Goal: Share content: Share content

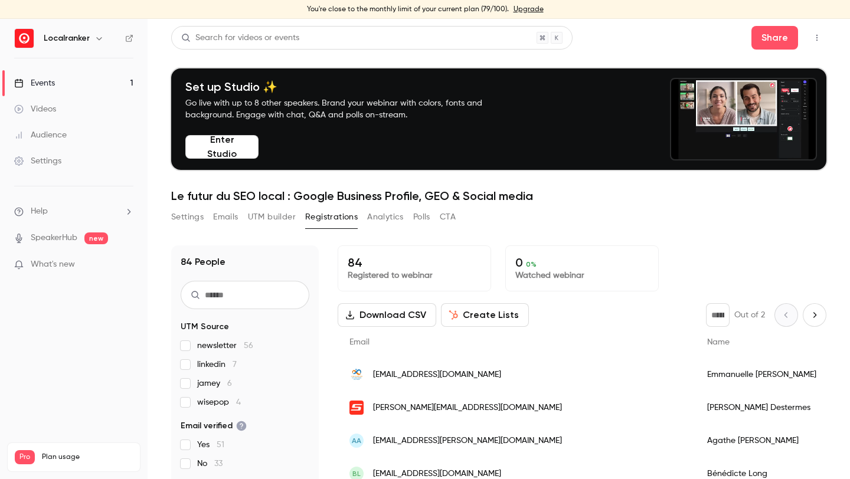
scroll to position [157, 0]
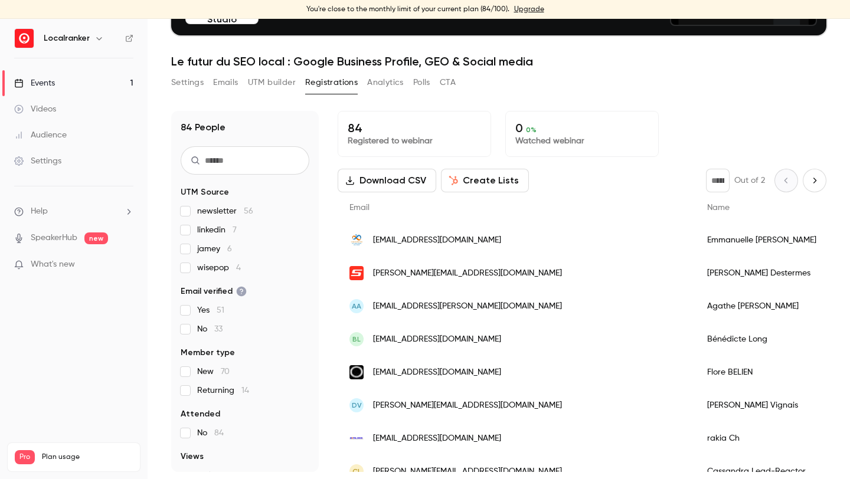
click at [428, 86] on button "Polls" at bounding box center [421, 82] width 17 height 19
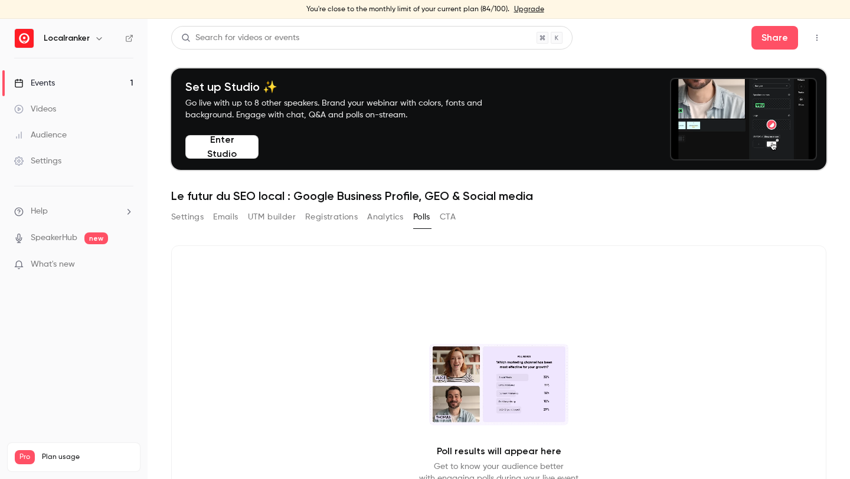
click at [130, 86] on link "Events 1" at bounding box center [74, 83] width 148 height 26
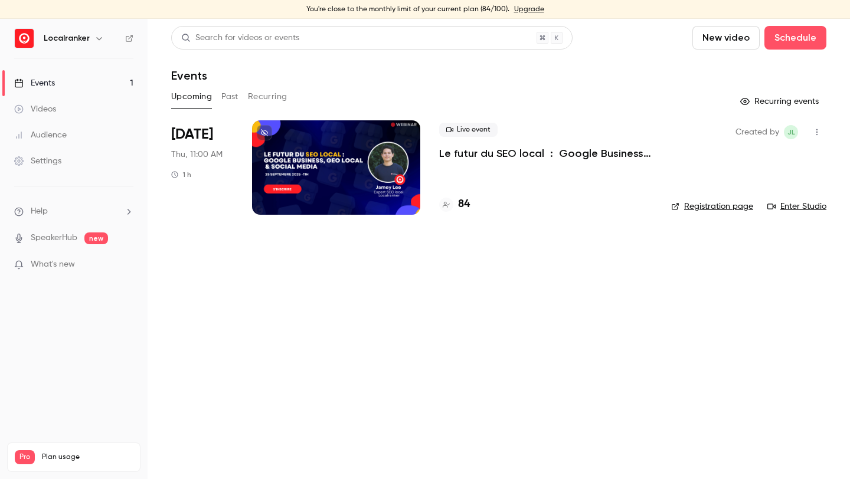
click at [468, 205] on h4 "84" at bounding box center [464, 205] width 12 height 16
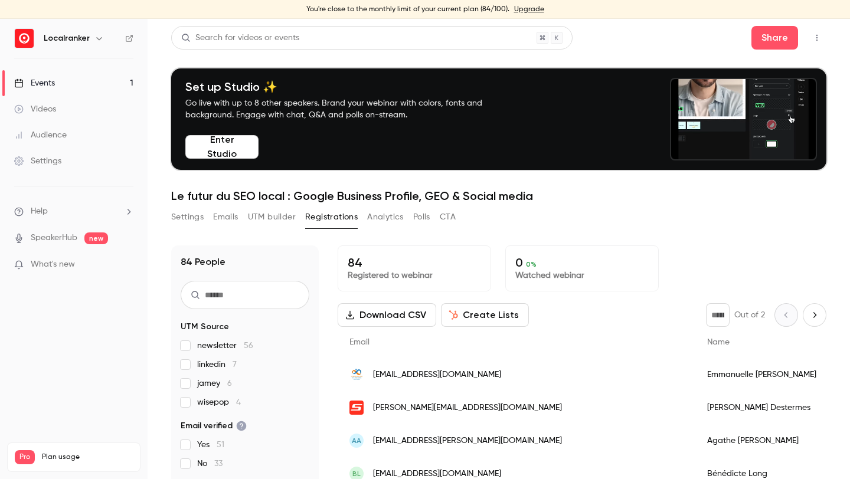
click at [39, 83] on div "Events" at bounding box center [34, 83] width 41 height 12
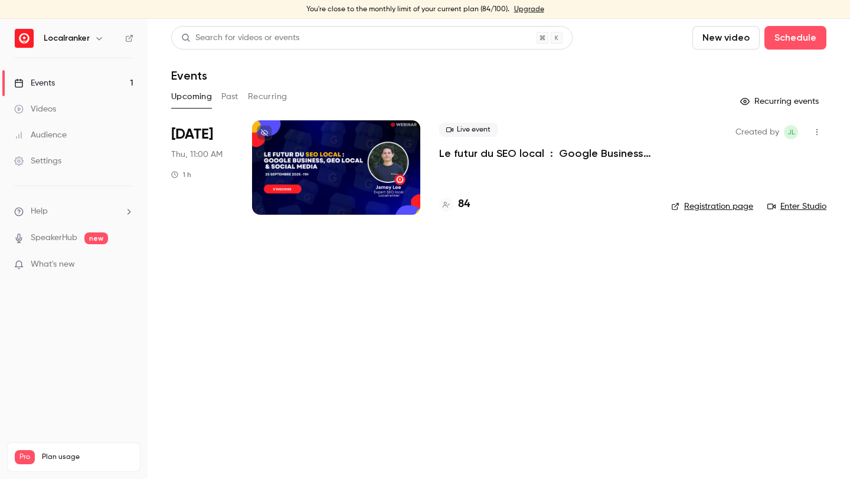
click at [495, 153] on p "Le futur du SEO local : Google Business Profile, GEO & Social media" at bounding box center [545, 153] width 213 height 14
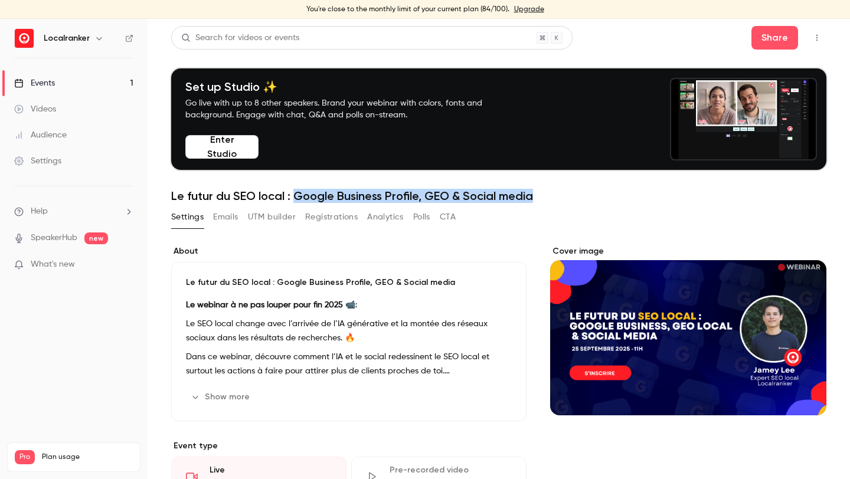
drag, startPoint x: 538, startPoint y: 191, endPoint x: 295, endPoint y: 198, distance: 243.9
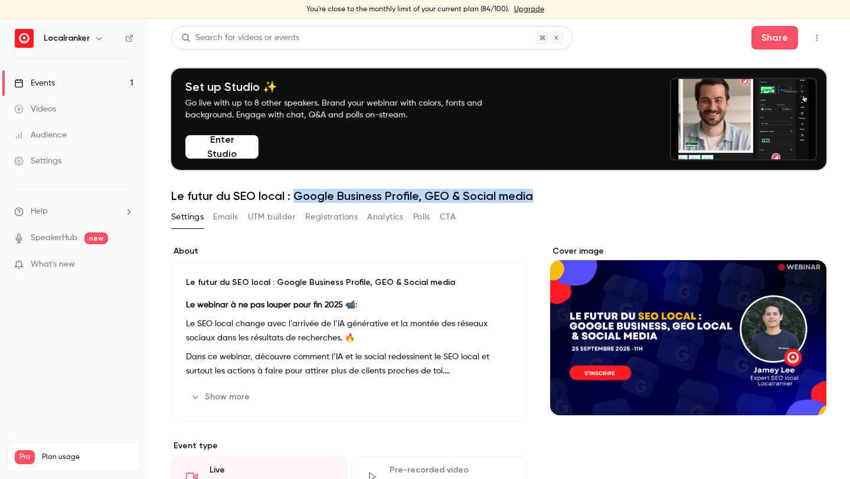
click at [295, 198] on h1 "Le futur du SEO local : Google Business Profile, GEO & Social media" at bounding box center [498, 196] width 655 height 14
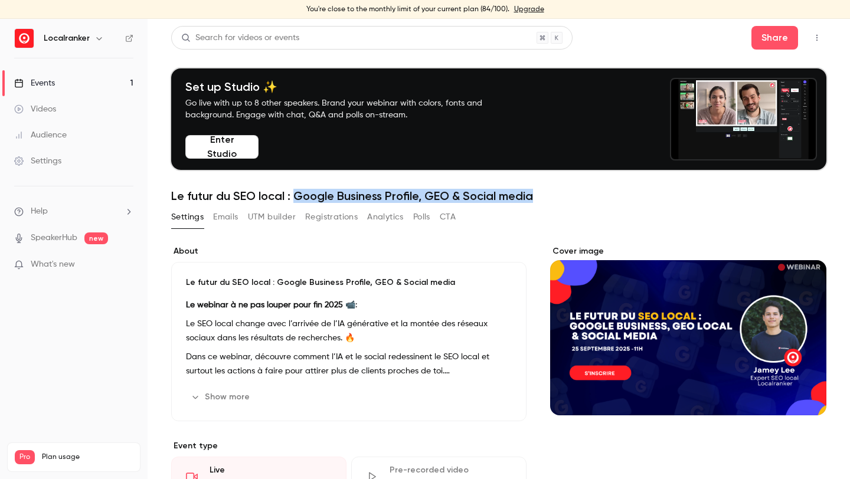
copy h1 "Google Business Profile, GEO & Social media"
click at [767, 40] on button "Share" at bounding box center [774, 38] width 47 height 24
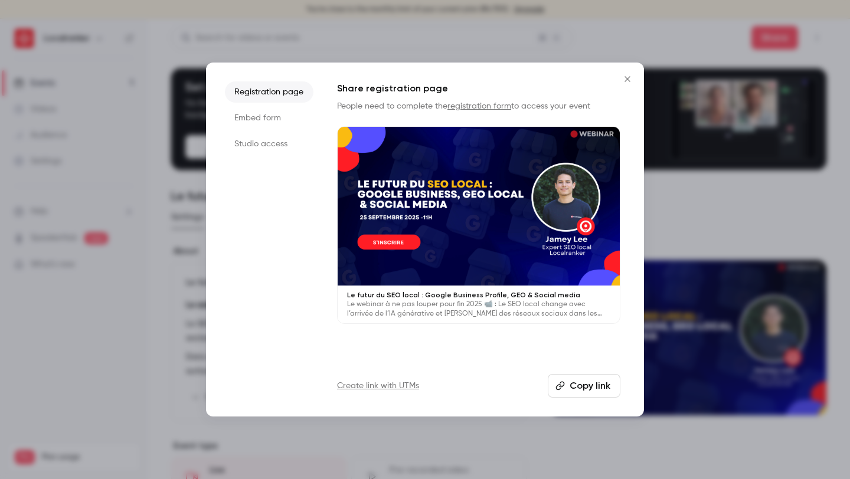
click at [401, 388] on link "Create link with UTMs" at bounding box center [378, 386] width 82 height 12
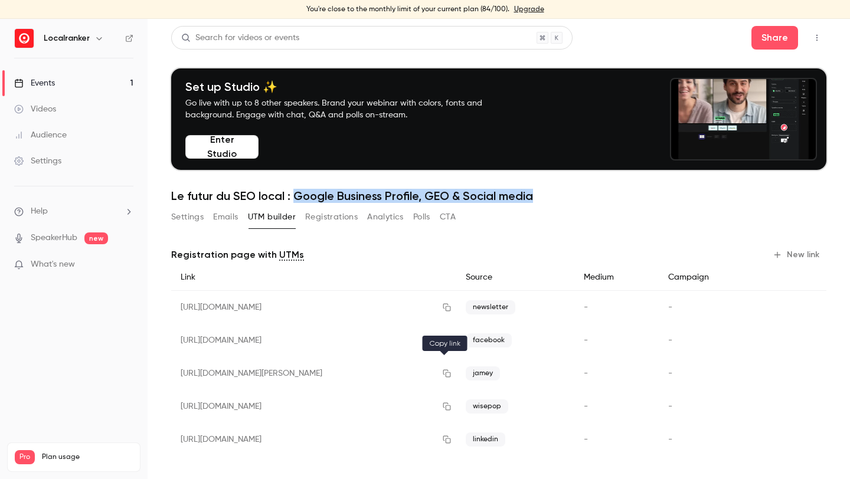
click at [446, 372] on icon "button" at bounding box center [447, 374] width 8 height 8
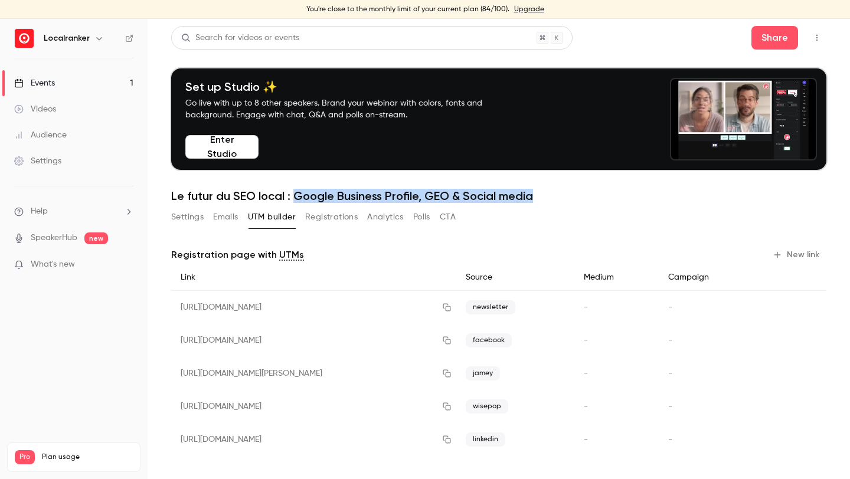
click at [191, 221] on button "Settings" at bounding box center [187, 217] width 32 height 19
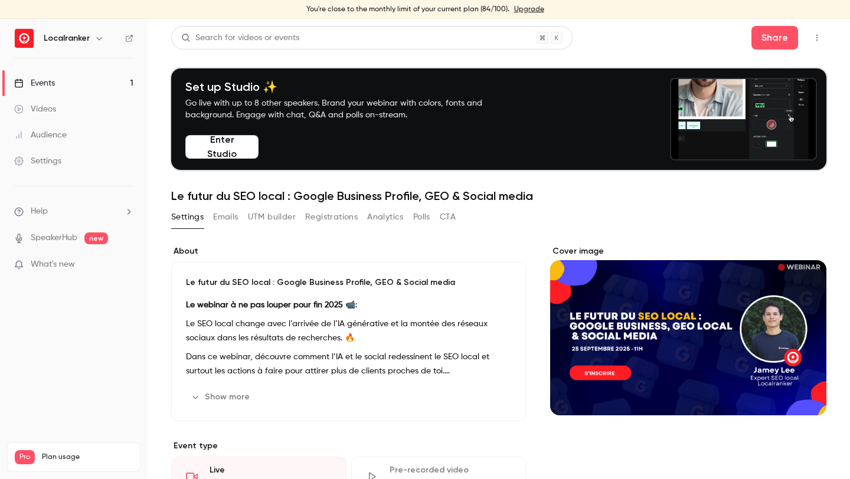
click at [228, 310] on p "Le webinar à ne pas louper pour fin 2025 📹 :" at bounding box center [349, 305] width 326 height 14
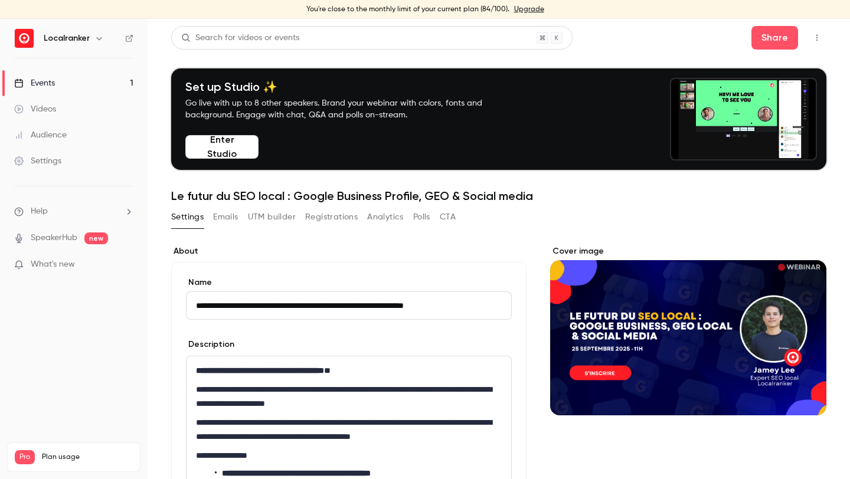
scroll to position [166, 0]
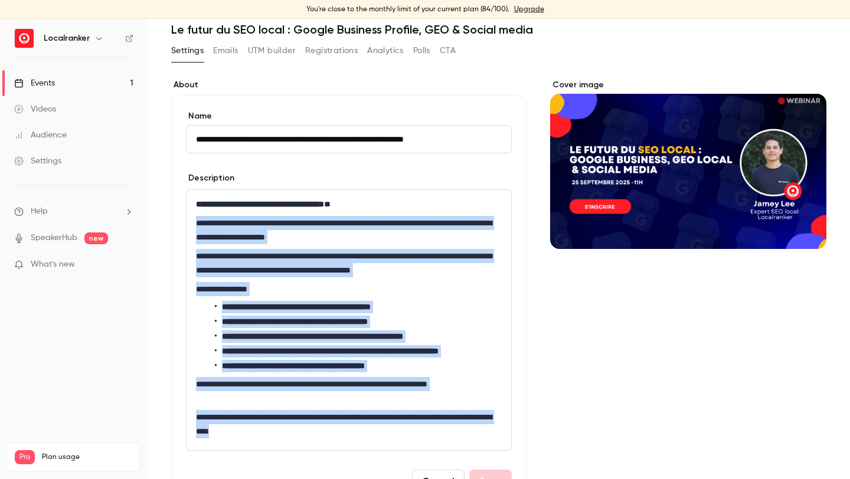
drag, startPoint x: 195, startPoint y: 216, endPoint x: 321, endPoint y: 445, distance: 261.3
click at [321, 445] on div "**********" at bounding box center [349, 320] width 325 height 260
copy div "**********"
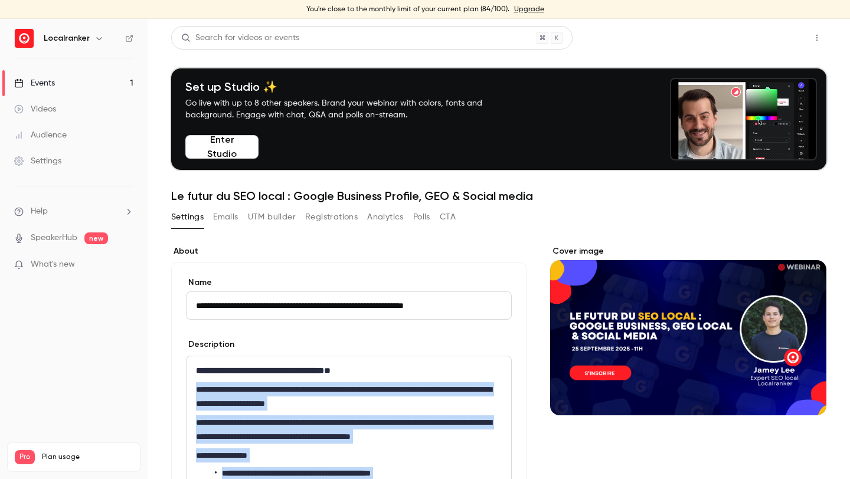
click at [754, 35] on button "Share" at bounding box center [774, 38] width 47 height 24
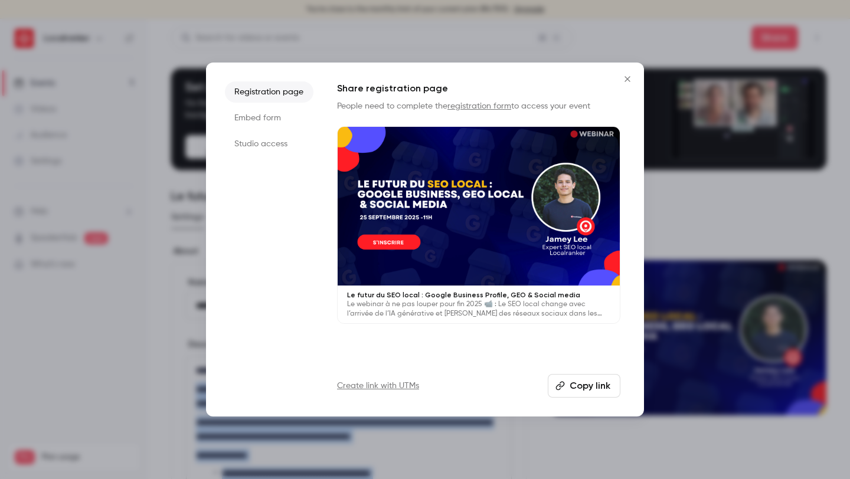
click at [579, 382] on button "Copy link" at bounding box center [584, 386] width 73 height 24
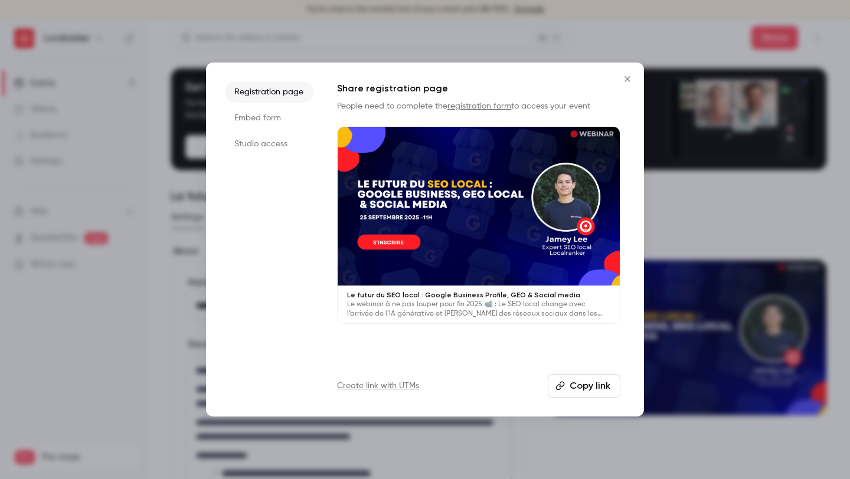
click at [184, 140] on div at bounding box center [425, 239] width 850 height 479
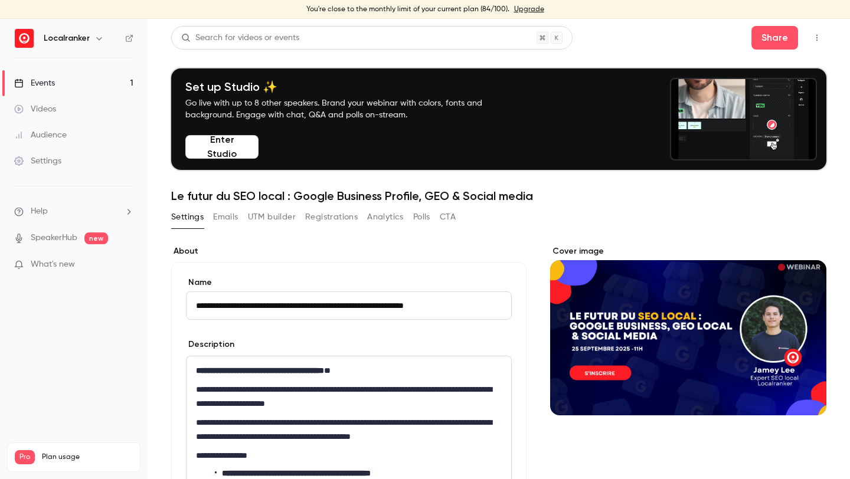
click at [100, 83] on link "Events 1" at bounding box center [74, 83] width 148 height 26
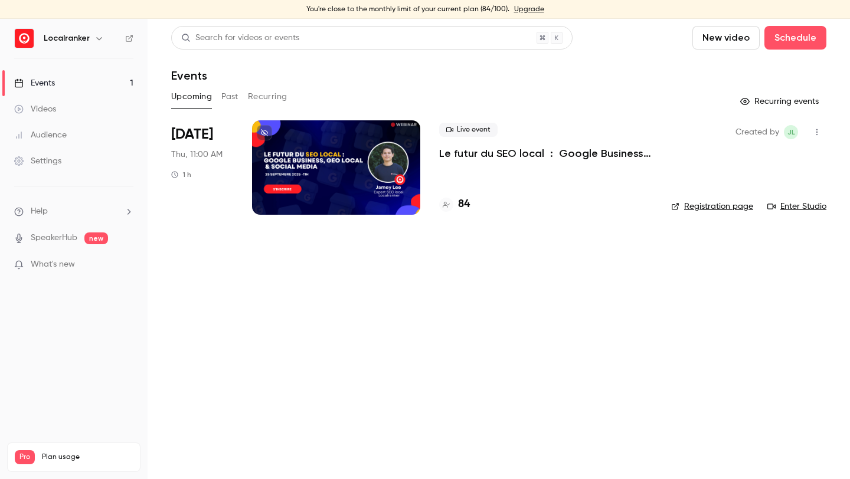
click at [472, 204] on div "84" at bounding box center [545, 205] width 213 height 16
click at [469, 204] on h4 "84" at bounding box center [464, 205] width 12 height 16
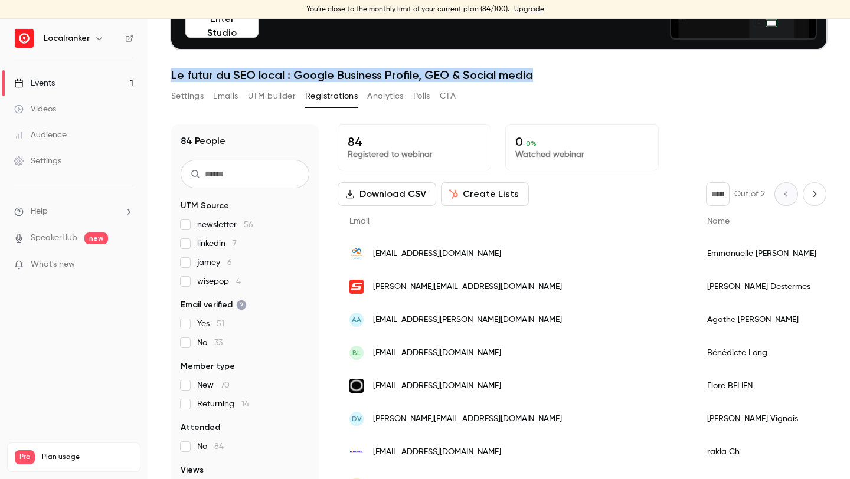
drag, startPoint x: 550, startPoint y: 74, endPoint x: 173, endPoint y: 74, distance: 377.2
click at [173, 74] on h1 "Le futur du SEO local : Google Business Profile, GEO & Social media" at bounding box center [498, 75] width 655 height 14
copy h1 "Le futur du SEO local : Google Business Profile, GEO & Social media"
